Goal: Task Accomplishment & Management: Use online tool/utility

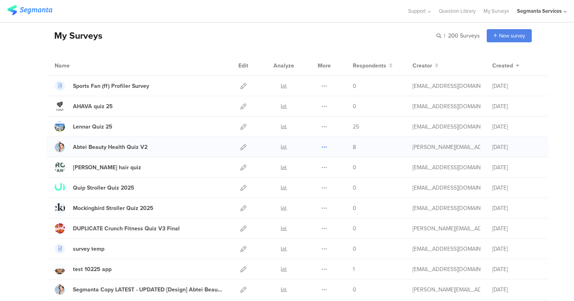
scroll to position [32, 0]
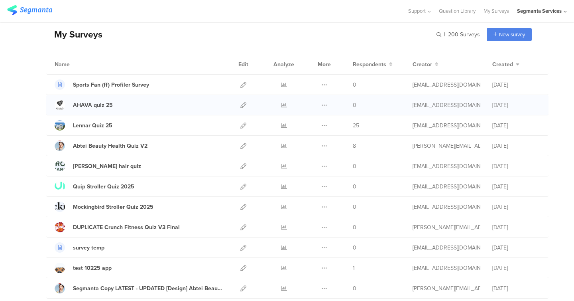
click at [246, 104] on div at bounding box center [243, 105] width 17 height 20
click at [240, 103] on icon at bounding box center [243, 105] width 6 height 6
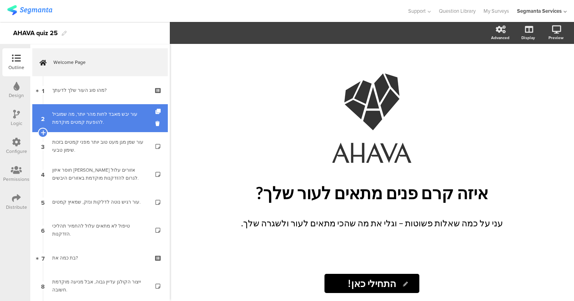
click at [77, 130] on link "2 עור יבש מאבד לחות מהר יותר, מה שמוביל להופעת קמטים מוקדמת." at bounding box center [100, 118] width 136 height 28
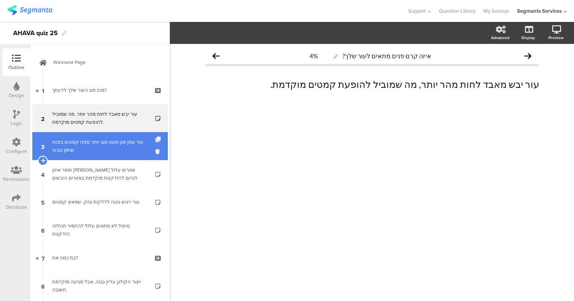
click at [77, 144] on div "עור שמן מגן מעט טוב יותר מפני קמטים בזכות שימון טבעי." at bounding box center [99, 146] width 95 height 16
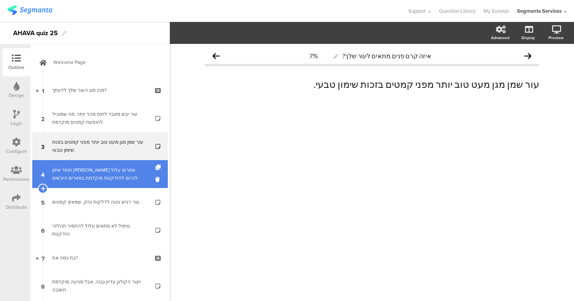
click at [79, 163] on link "4 חוסר איזון [PERSON_NAME] אזורים עלול לגרום להזדקנות מוקדמת באזורים היבשים." at bounding box center [100, 174] width 136 height 28
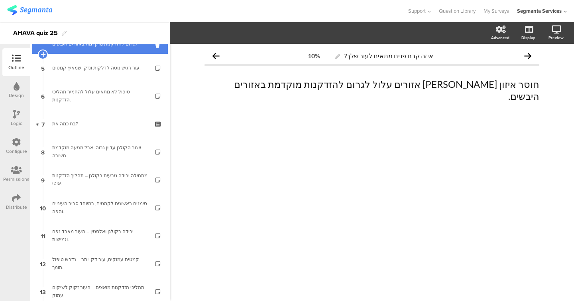
scroll to position [156, 0]
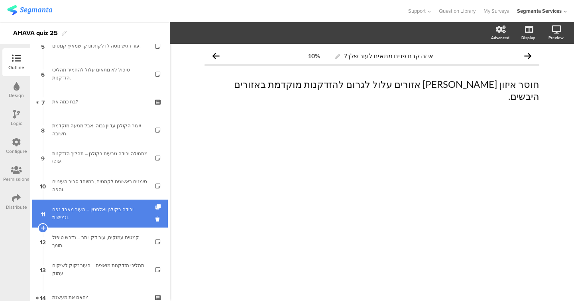
click at [68, 224] on link "11 ירידה בקולגן ואלסטין – העור מאבד נפח וגמישות." at bounding box center [100, 213] width 136 height 28
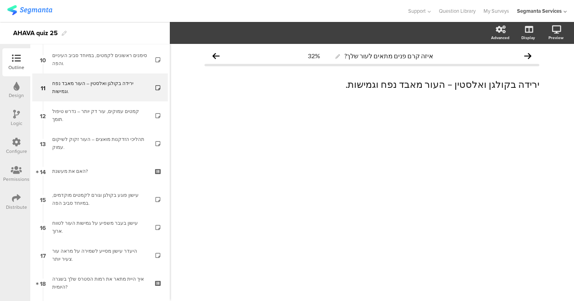
scroll to position [289, 0]
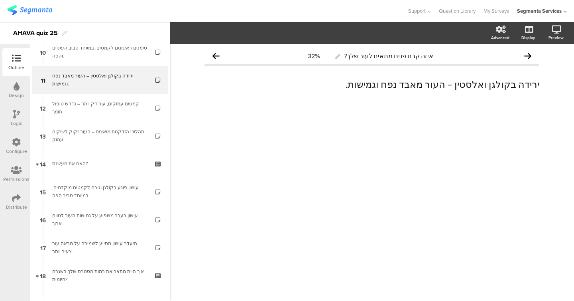
click at [118, 136] on div "תהליכי הזדקנות מואצים – העור זקוק לשיקום עמוק." at bounding box center [99, 136] width 95 height 16
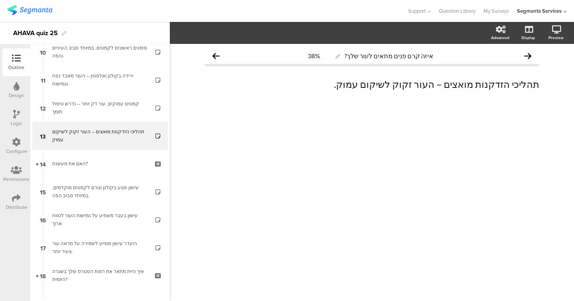
click at [16, 115] on icon at bounding box center [16, 114] width 7 height 9
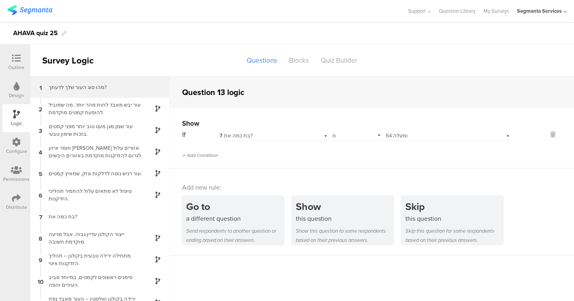
click at [99, 77] on div "1 מהו סוג העור שלך לדעתך?" at bounding box center [100, 87] width 140 height 22
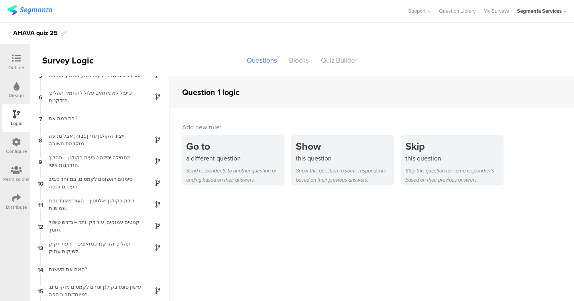
scroll to position [99, 0]
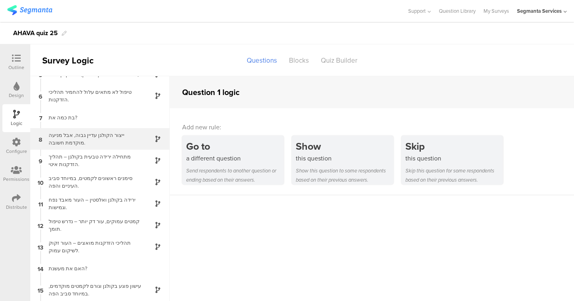
click at [92, 134] on div "ייצור הקולגן עדיין גבוה, אבל מניעה מוקדמת חשובה." at bounding box center [94, 138] width 100 height 15
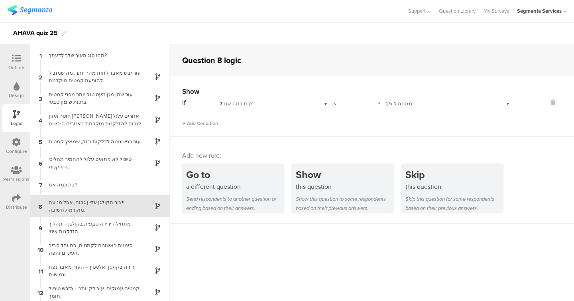
click at [15, 59] on icon at bounding box center [16, 58] width 9 height 9
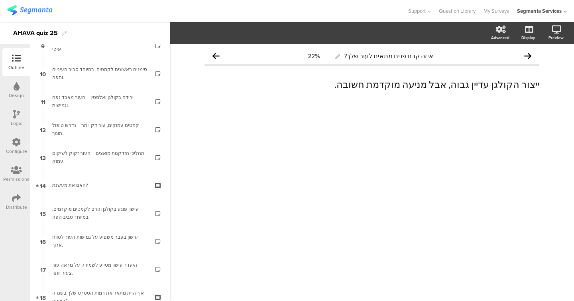
scroll to position [268, 0]
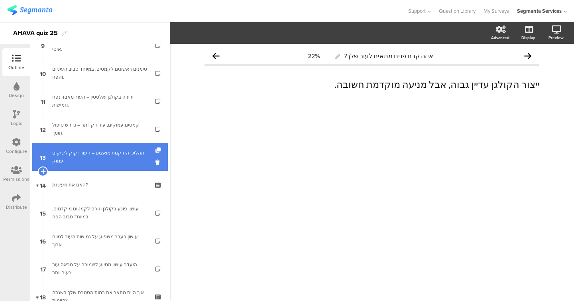
click at [129, 161] on div "תהליכי הזדקנות מואצים – העור זקוק לשיקום עמוק." at bounding box center [99, 157] width 95 height 16
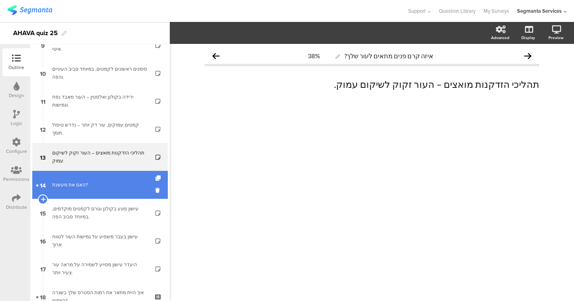
click at [125, 196] on link "14 האם את מעשנת?" at bounding box center [100, 185] width 136 height 28
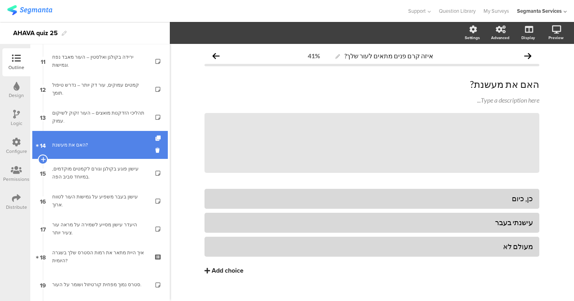
scroll to position [328, 0]
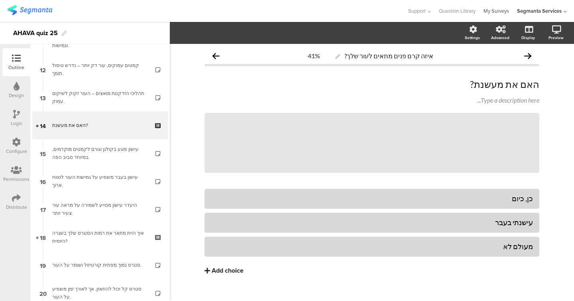
click at [496, 14] on link "My Surveys" at bounding box center [496, 11] width 26 height 22
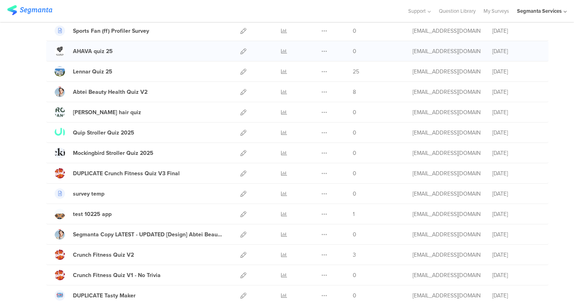
scroll to position [86, 0]
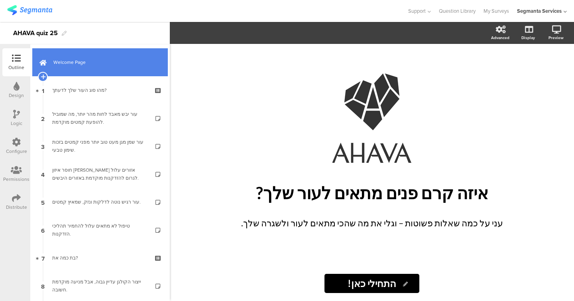
click at [90, 74] on link "Welcome Page" at bounding box center [100, 62] width 136 height 28
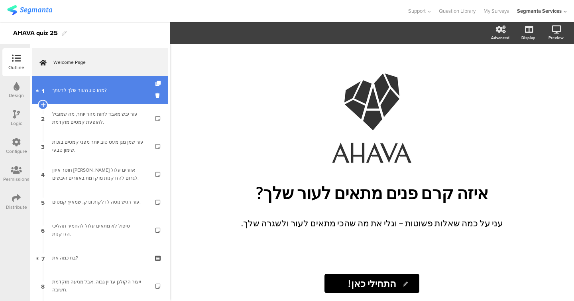
click at [89, 85] on link "1 מהו סוג העור שלך לדעתך?" at bounding box center [100, 90] width 136 height 28
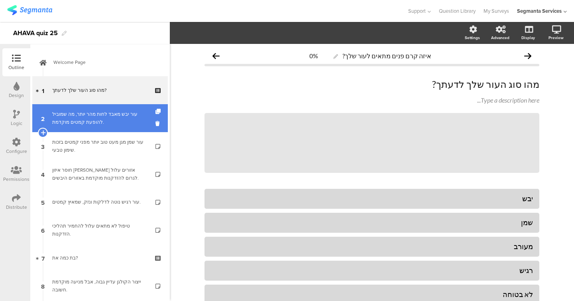
click at [89, 113] on div "עור יבש מאבד לחות מהר יותר, מה שמוביל להופעת קמטים מוקדמת." at bounding box center [99, 118] width 95 height 16
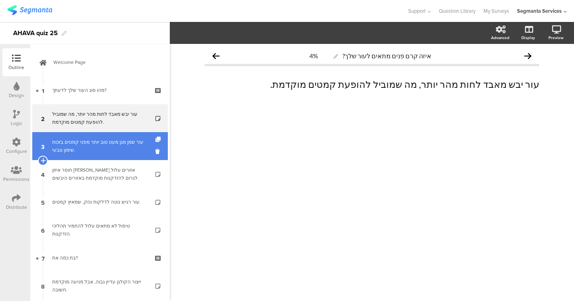
click at [88, 139] on div "עור שמן מגן מעט טוב יותר מפני קמטים בזכות שימון טבעי." at bounding box center [99, 146] width 95 height 16
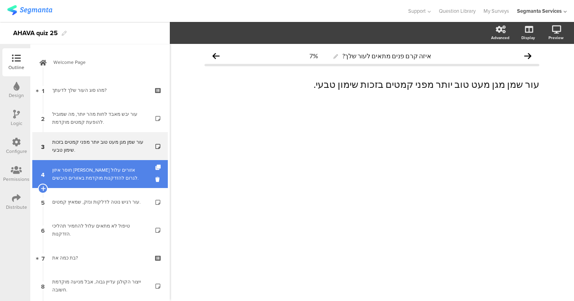
click at [85, 160] on link "4 חוסר איזון [PERSON_NAME] אזורים עלול לגרום להזדקנות מוקדמת באזורים היבשים." at bounding box center [100, 174] width 136 height 28
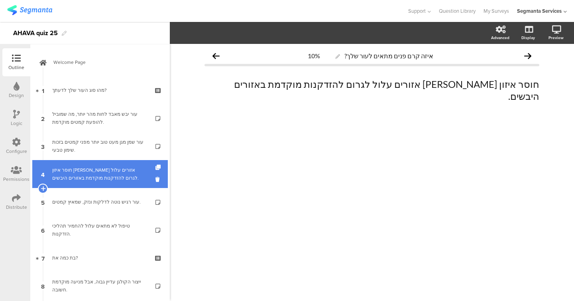
scroll to position [74, 0]
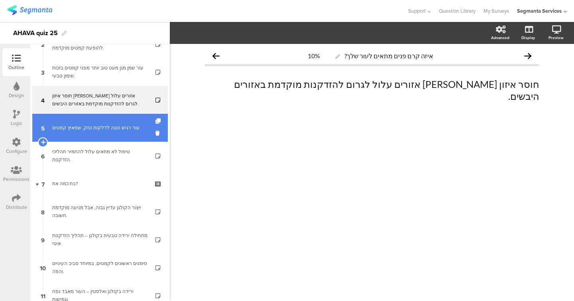
click at [90, 141] on link "5 עור רגיש נוטה לדלקות ונזק, שמאיץ קמטים." at bounding box center [100, 128] width 136 height 28
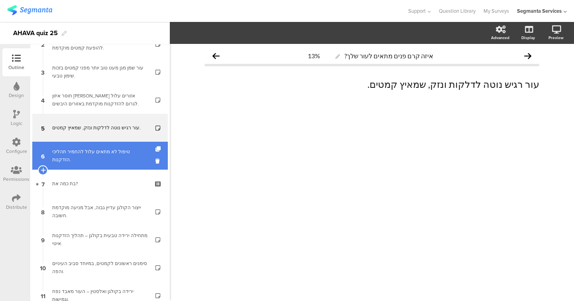
click at [90, 155] on div "טיפול לא מתאים עלול להחמיר תהליכי הזדקנות." at bounding box center [99, 155] width 95 height 16
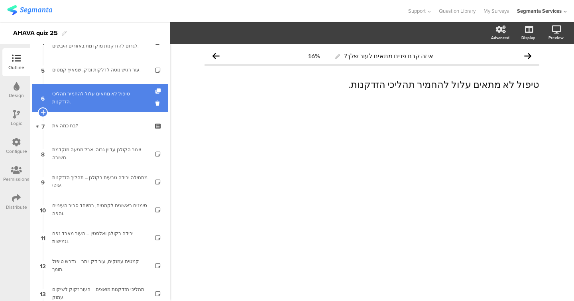
scroll to position [153, 0]
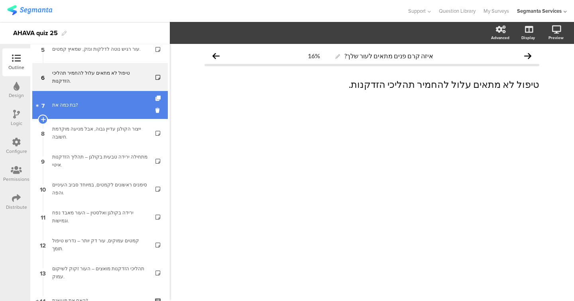
click at [90, 102] on div "בת כמה את?" at bounding box center [99, 105] width 95 height 8
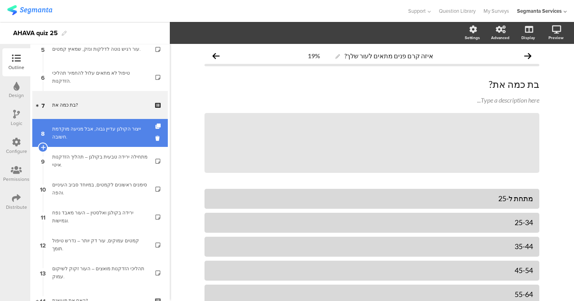
click at [90, 122] on link "8 ייצור הקולגן עדיין גבוה, אבל מניעה מוקדמת חשובה." at bounding box center [100, 133] width 136 height 28
